Goal: Information Seeking & Learning: Learn about a topic

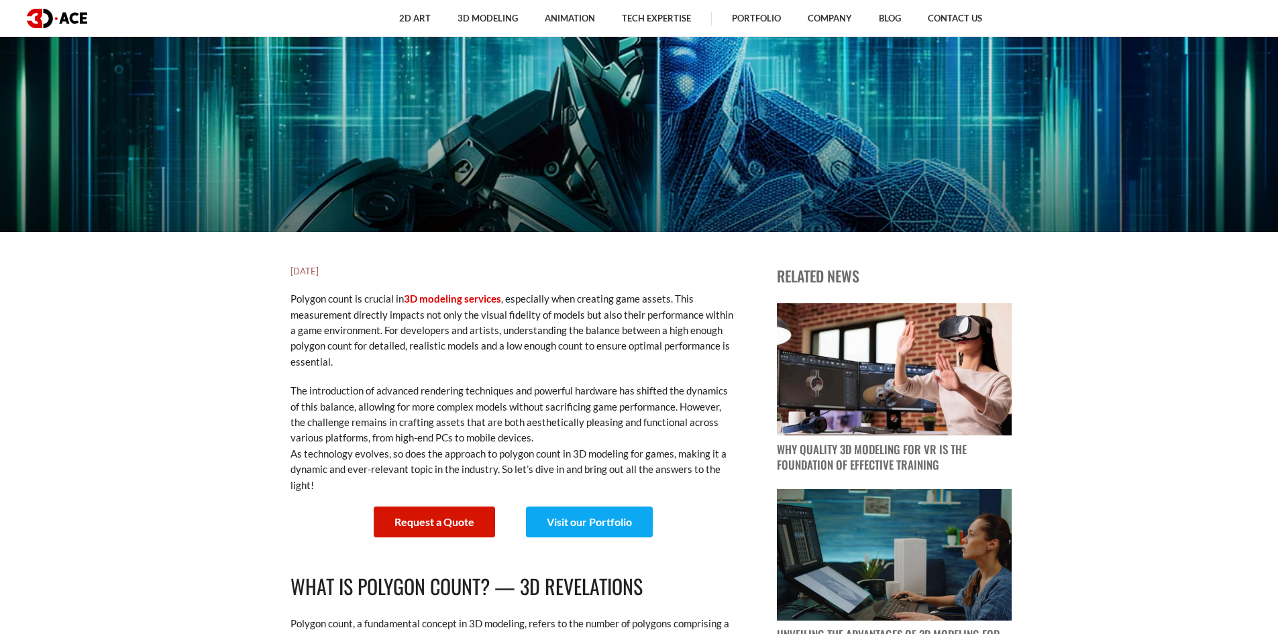
scroll to position [402, 0]
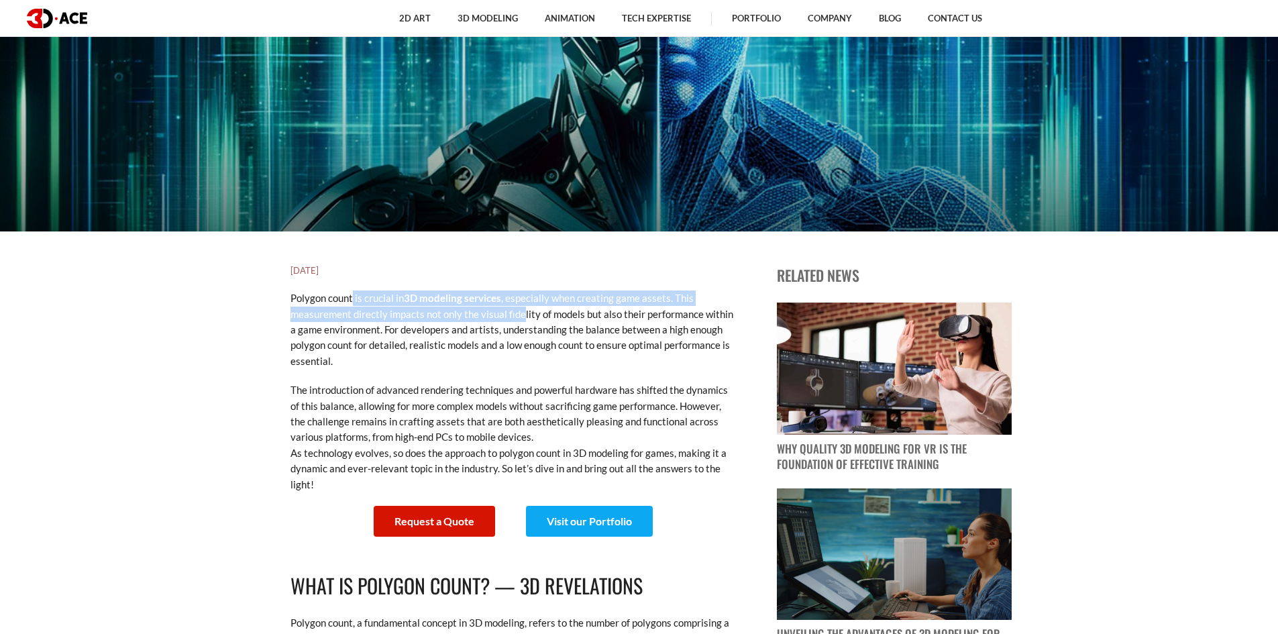
drag, startPoint x: 352, startPoint y: 301, endPoint x: 528, endPoint y: 315, distance: 176.9
click at [527, 314] on p "Polygon count is crucial in 3D modeling services , especially when creating gam…" at bounding box center [511, 329] width 443 height 78
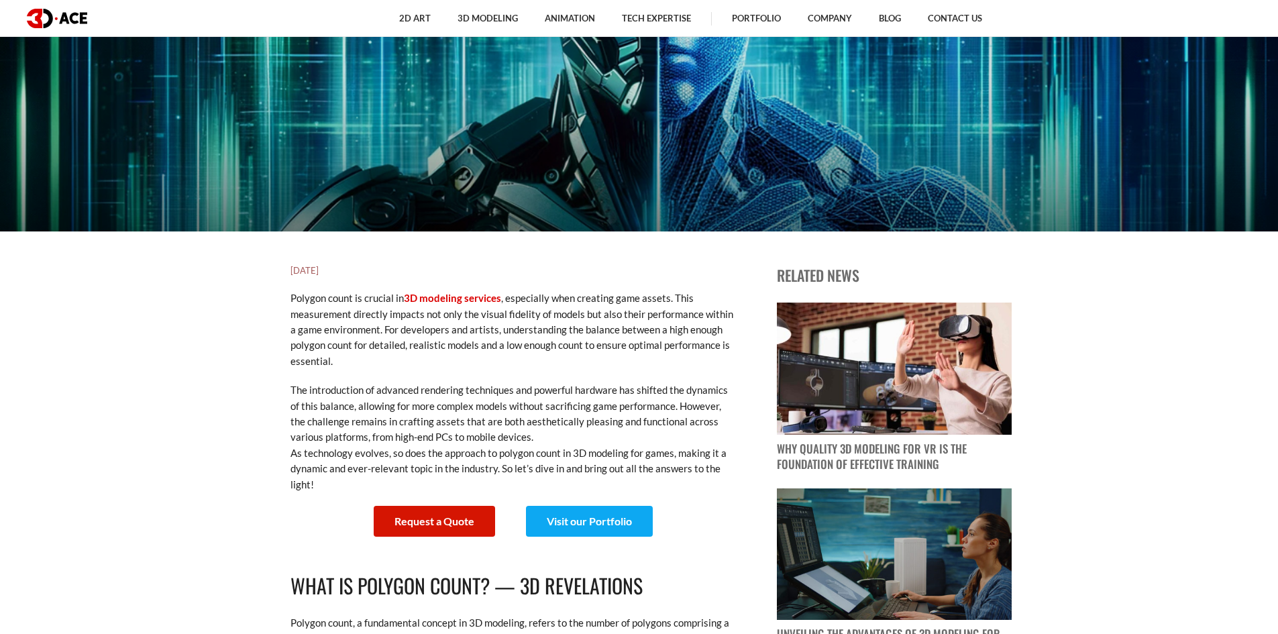
click at [576, 333] on p "Polygon count is crucial in 3D modeling services , especially when creating gam…" at bounding box center [511, 329] width 443 height 78
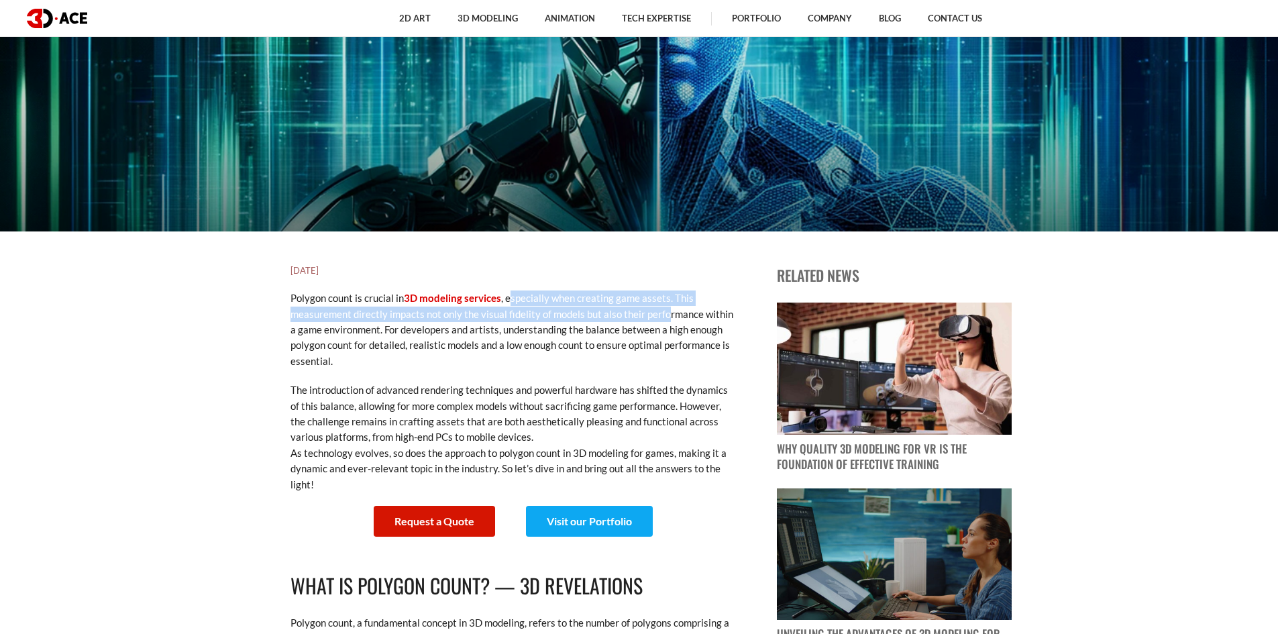
drag, startPoint x: 508, startPoint y: 297, endPoint x: 669, endPoint y: 310, distance: 160.8
click at [669, 310] on p "Polygon count is crucial in 3D modeling services , especially when creating gam…" at bounding box center [511, 329] width 443 height 78
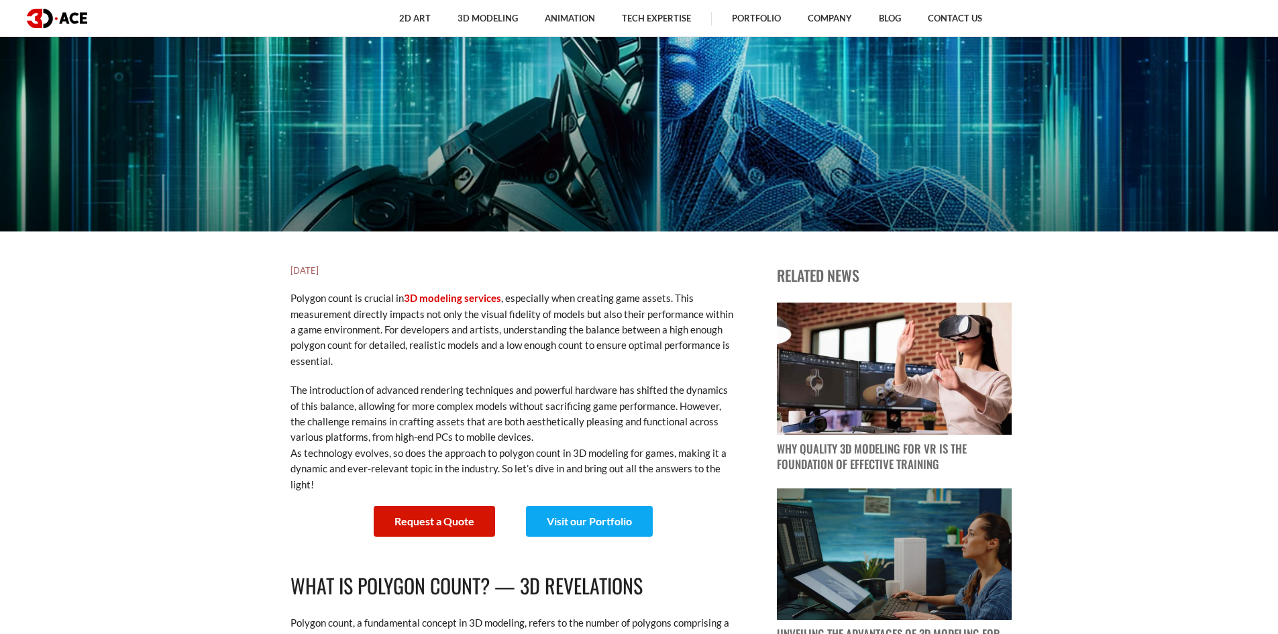
click at [659, 339] on p "Polygon count is crucial in 3D modeling services , especially when creating gam…" at bounding box center [511, 329] width 443 height 78
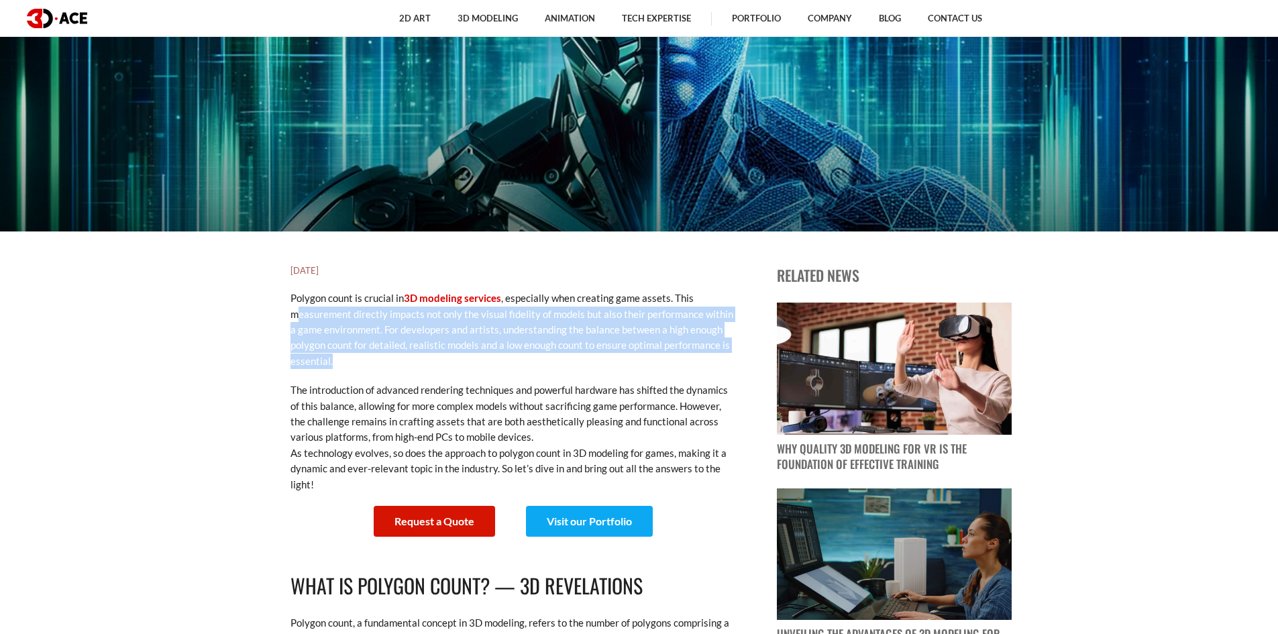
drag, startPoint x: 296, startPoint y: 314, endPoint x: 331, endPoint y: 362, distance: 59.0
click at [331, 362] on p "Polygon count is crucial in 3D modeling services , especially when creating gam…" at bounding box center [511, 329] width 443 height 78
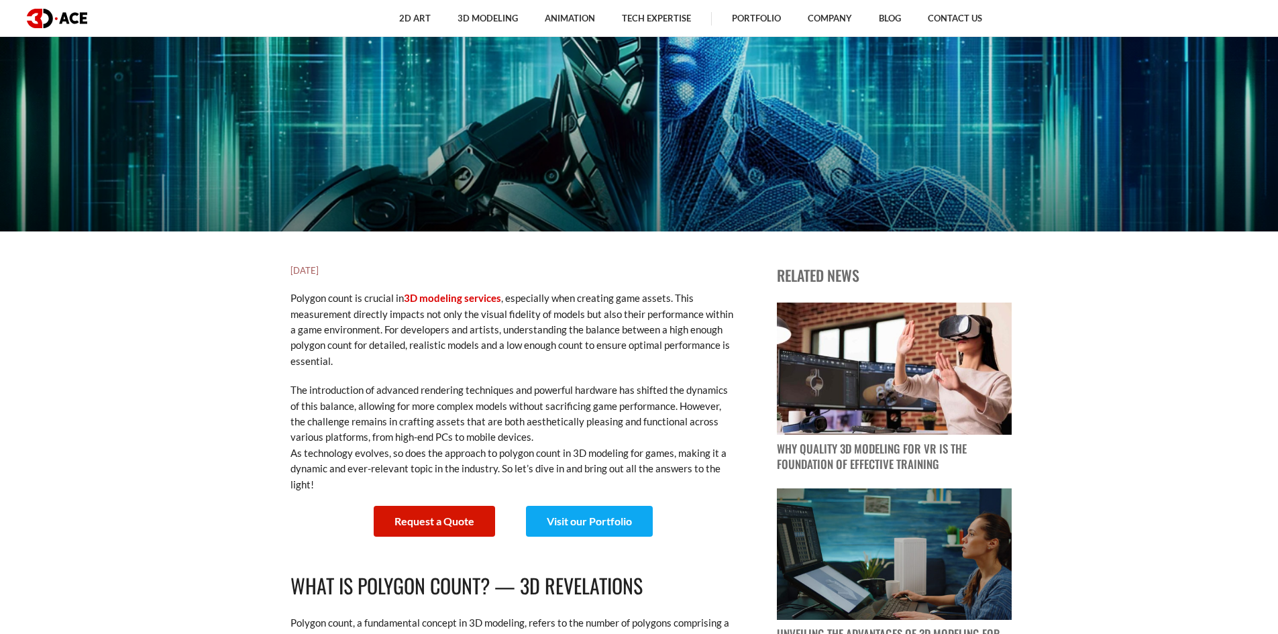
click at [359, 388] on p "The introduction of advanced rendering techniques and powerful hardware has shi…" at bounding box center [511, 437] width 443 height 110
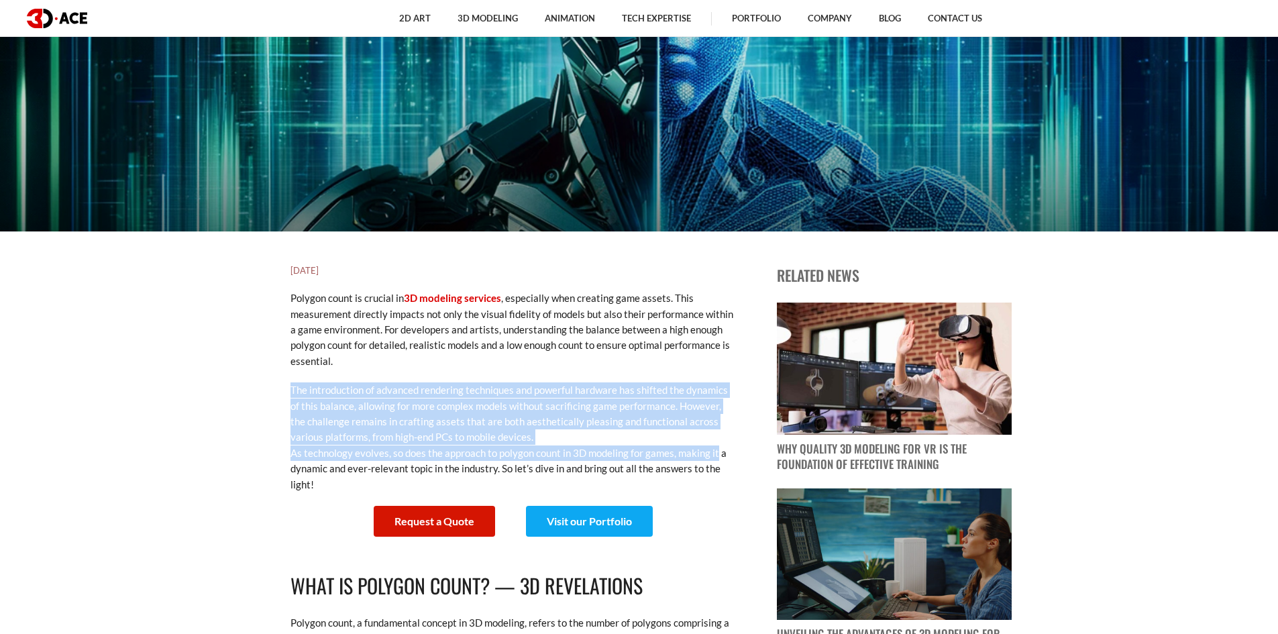
drag, startPoint x: 307, startPoint y: 399, endPoint x: 712, endPoint y: 448, distance: 408.1
click at [712, 448] on p "The introduction of advanced rendering techniques and powerful hardware has shi…" at bounding box center [511, 437] width 443 height 110
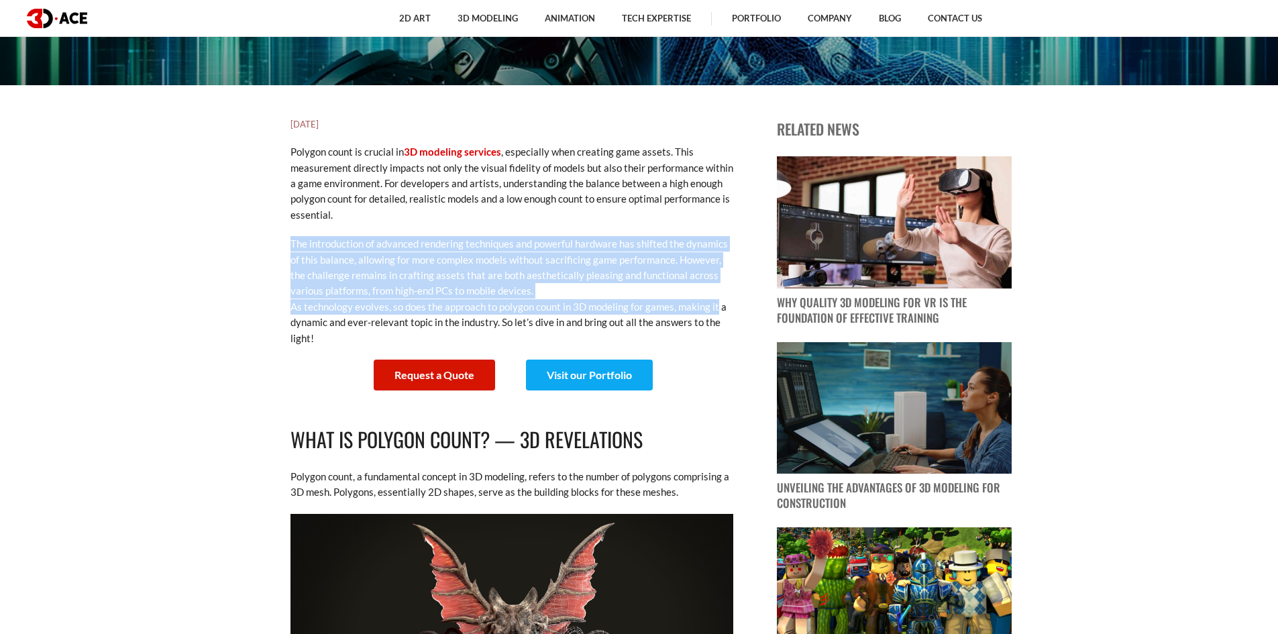
scroll to position [604, 0]
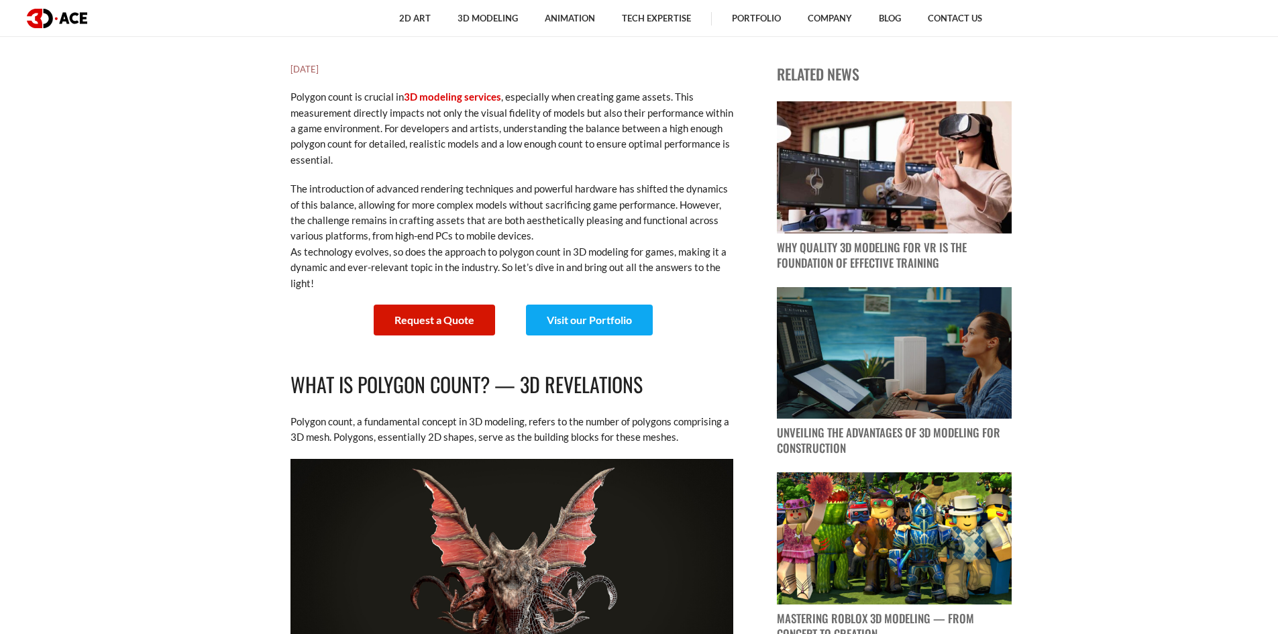
click at [486, 269] on p "The introduction of advanced rendering techniques and powerful hardware has shi…" at bounding box center [511, 236] width 443 height 110
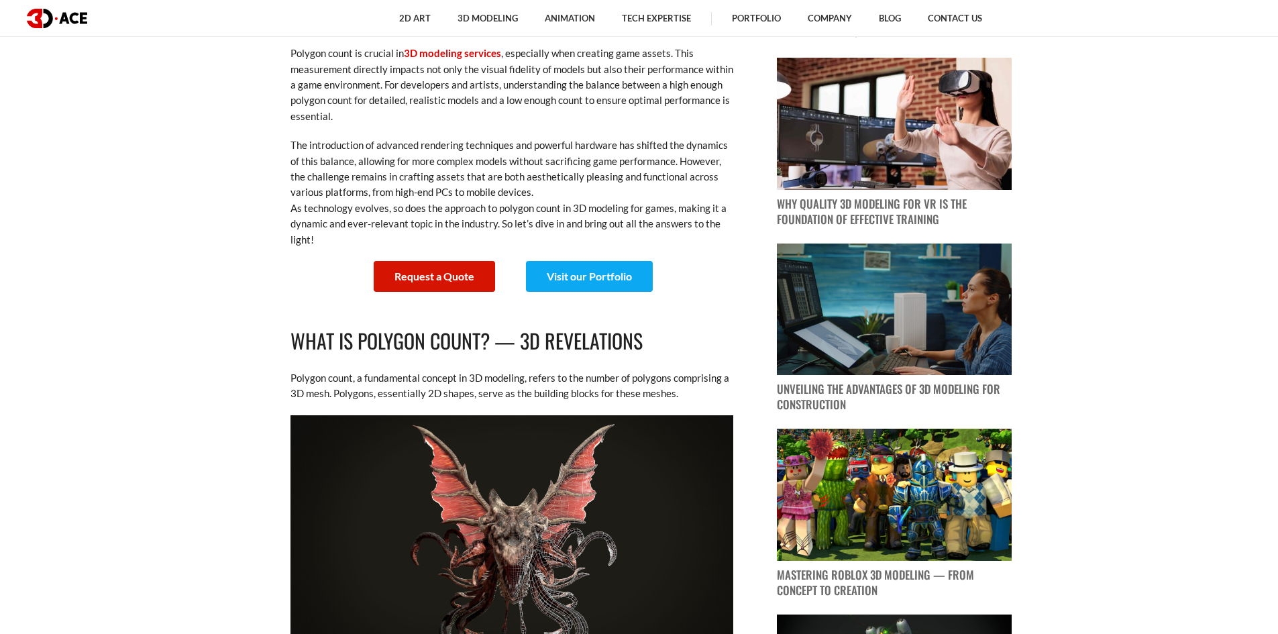
scroll to position [805, 0]
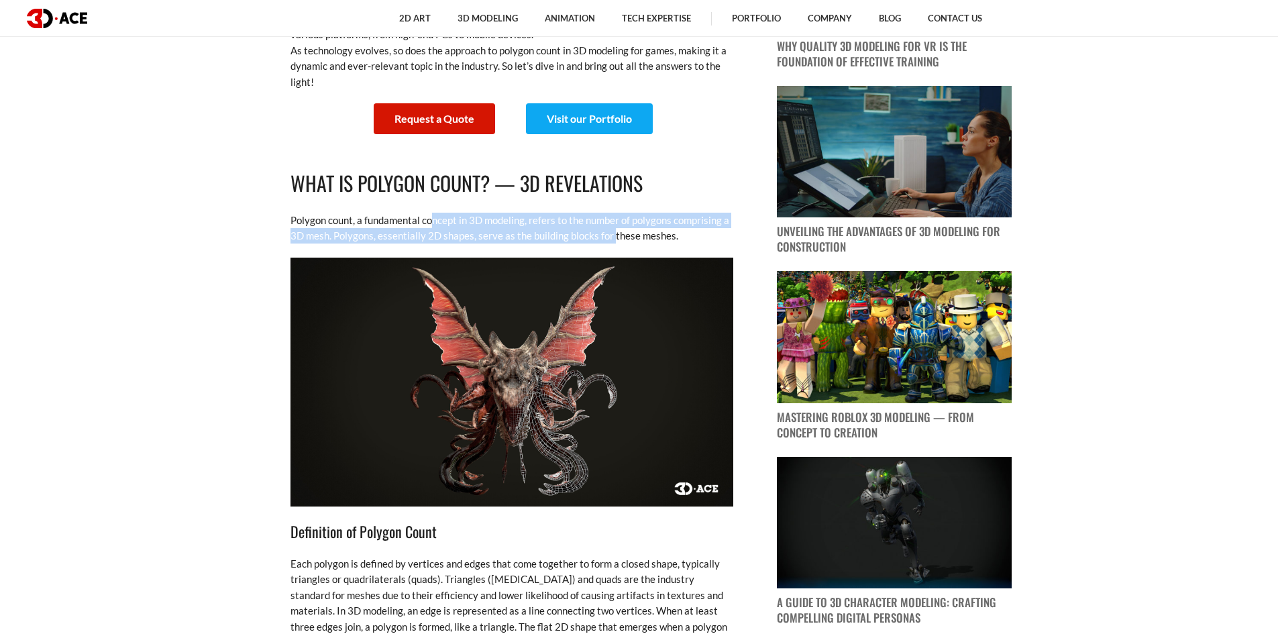
drag, startPoint x: 437, startPoint y: 221, endPoint x: 613, endPoint y: 233, distance: 176.2
click at [613, 233] on p "Polygon count, a fundamental concept in 3D modeling, refers to the number of po…" at bounding box center [511, 229] width 443 height 32
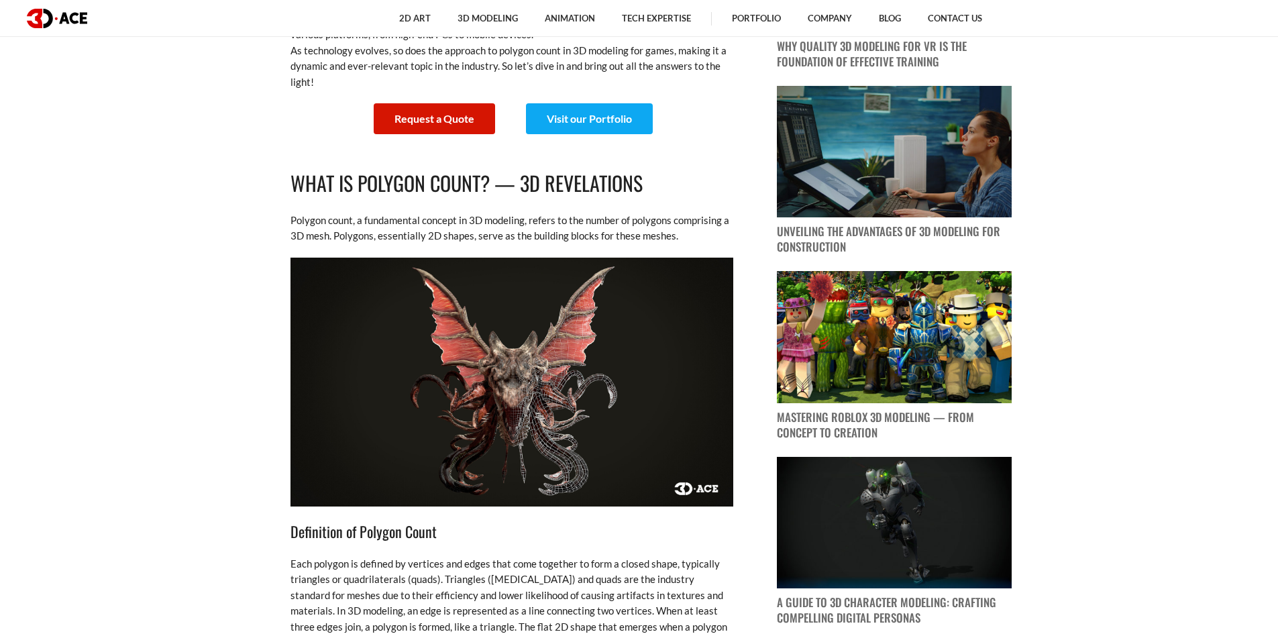
click at [657, 235] on p "Polygon count, a fundamental concept in 3D modeling, refers to the number of po…" at bounding box center [511, 229] width 443 height 32
drag, startPoint x: 339, startPoint y: 237, endPoint x: 579, endPoint y: 233, distance: 240.2
click at [578, 233] on p "Polygon count, a fundamental concept in 3D modeling, refers to the number of po…" at bounding box center [511, 229] width 443 height 32
click at [604, 235] on p "Polygon count, a fundamental concept in 3D modeling, refers to the number of po…" at bounding box center [511, 229] width 443 height 32
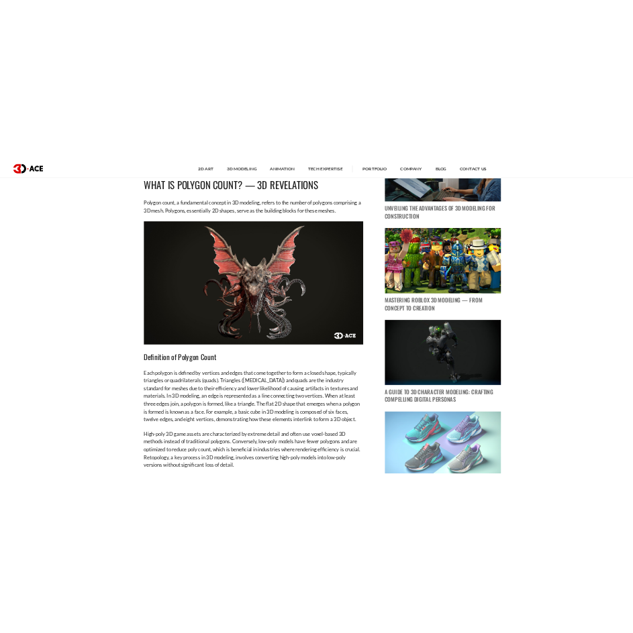
scroll to position [939, 0]
